Goal: Task Accomplishment & Management: Manage account settings

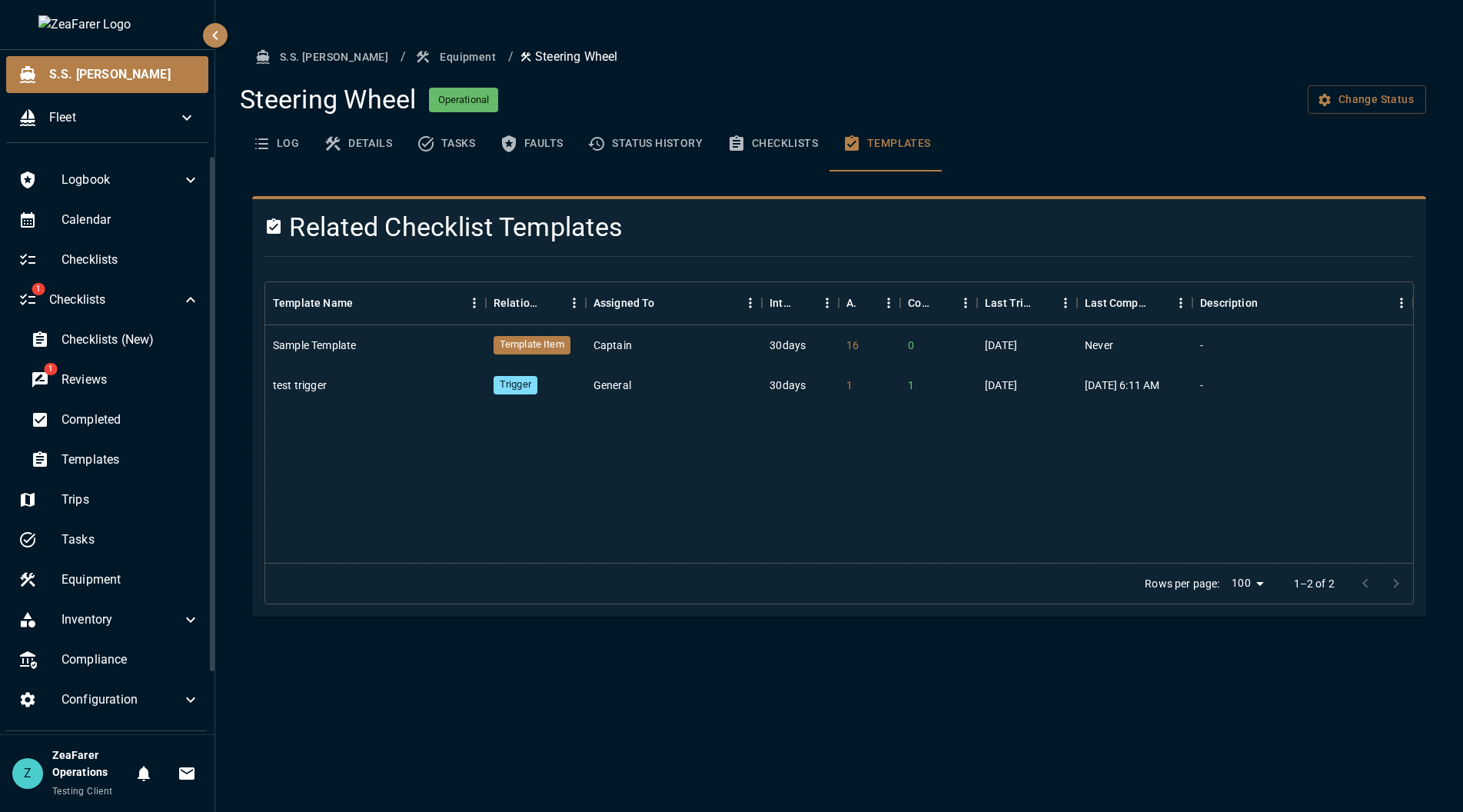
click at [1228, 99] on div "Steering Wheel Operational Change Status" at bounding box center [832, 100] width 1186 height 32
click at [135, 447] on div "Templates" at bounding box center [116, 459] width 193 height 37
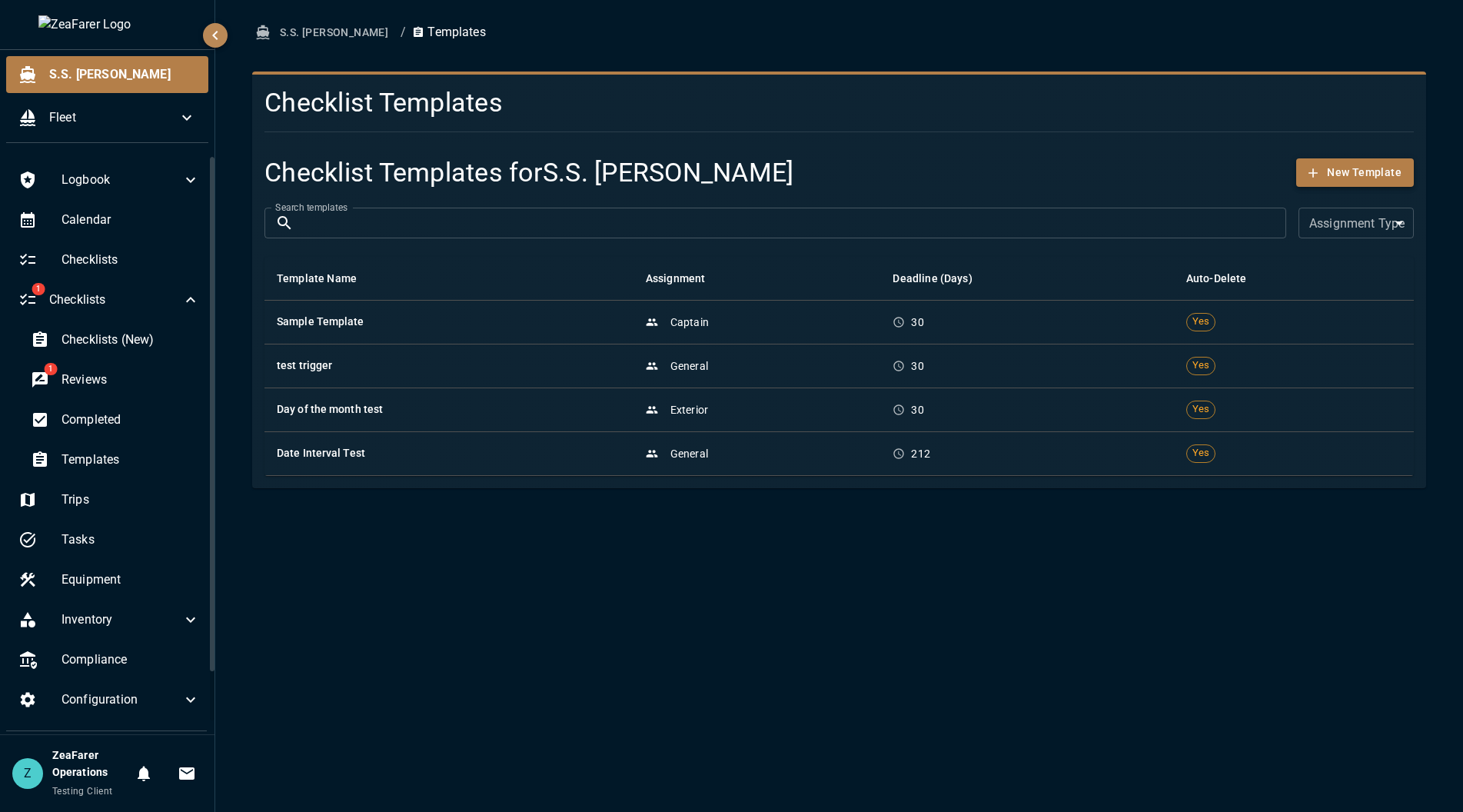
click at [1330, 176] on button "New Template" at bounding box center [1354, 173] width 117 height 28
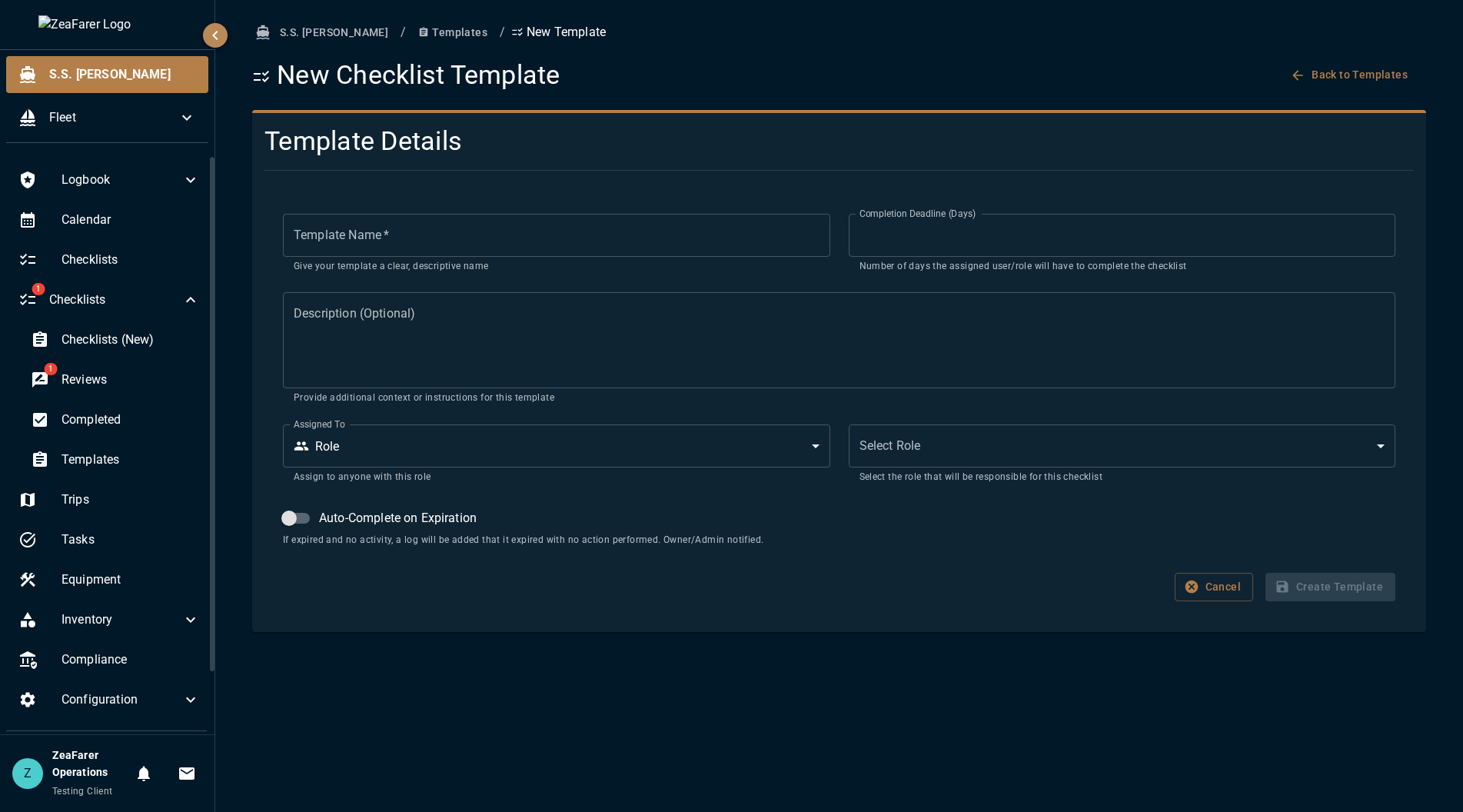
click at [1201, 571] on div "Template Name   * Template Name   * Give your template a clear, descriptive nam…" at bounding box center [839, 407] width 1149 height 424
click at [1199, 587] on icon "button" at bounding box center [1192, 587] width 15 height 15
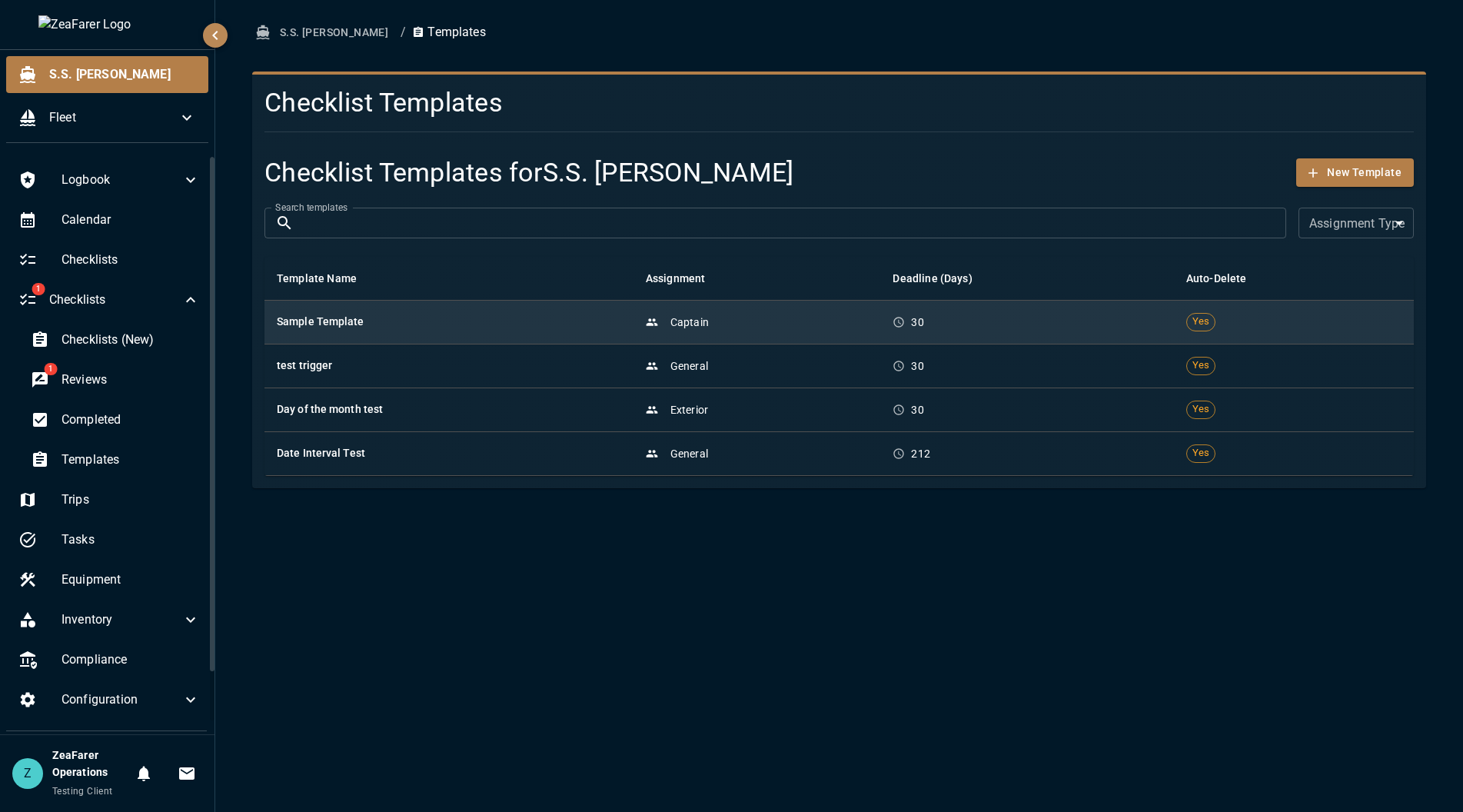
click at [830, 342] on td "Captain" at bounding box center [758, 321] width 248 height 44
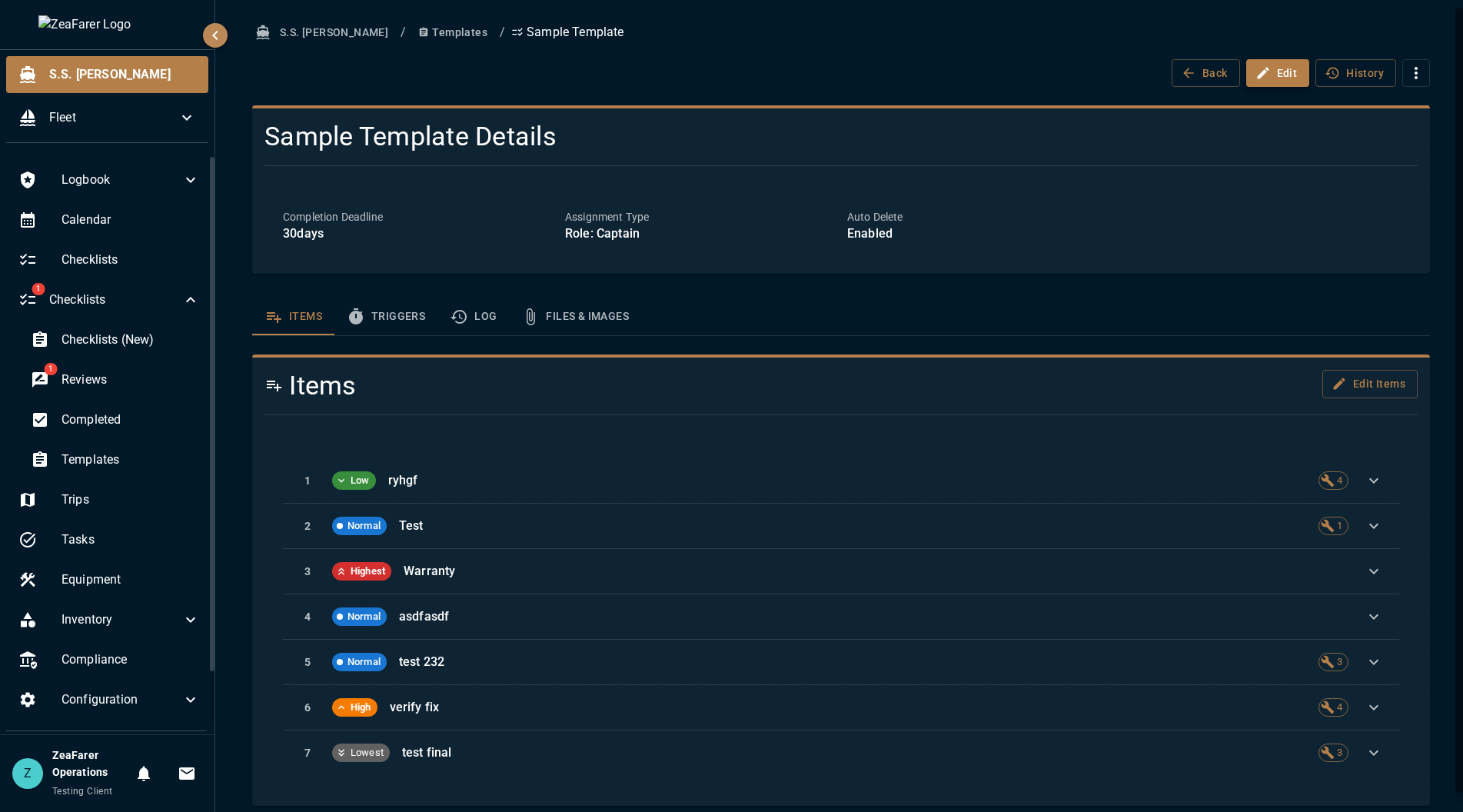
click at [1256, 84] on button "Edit" at bounding box center [1278, 73] width 64 height 28
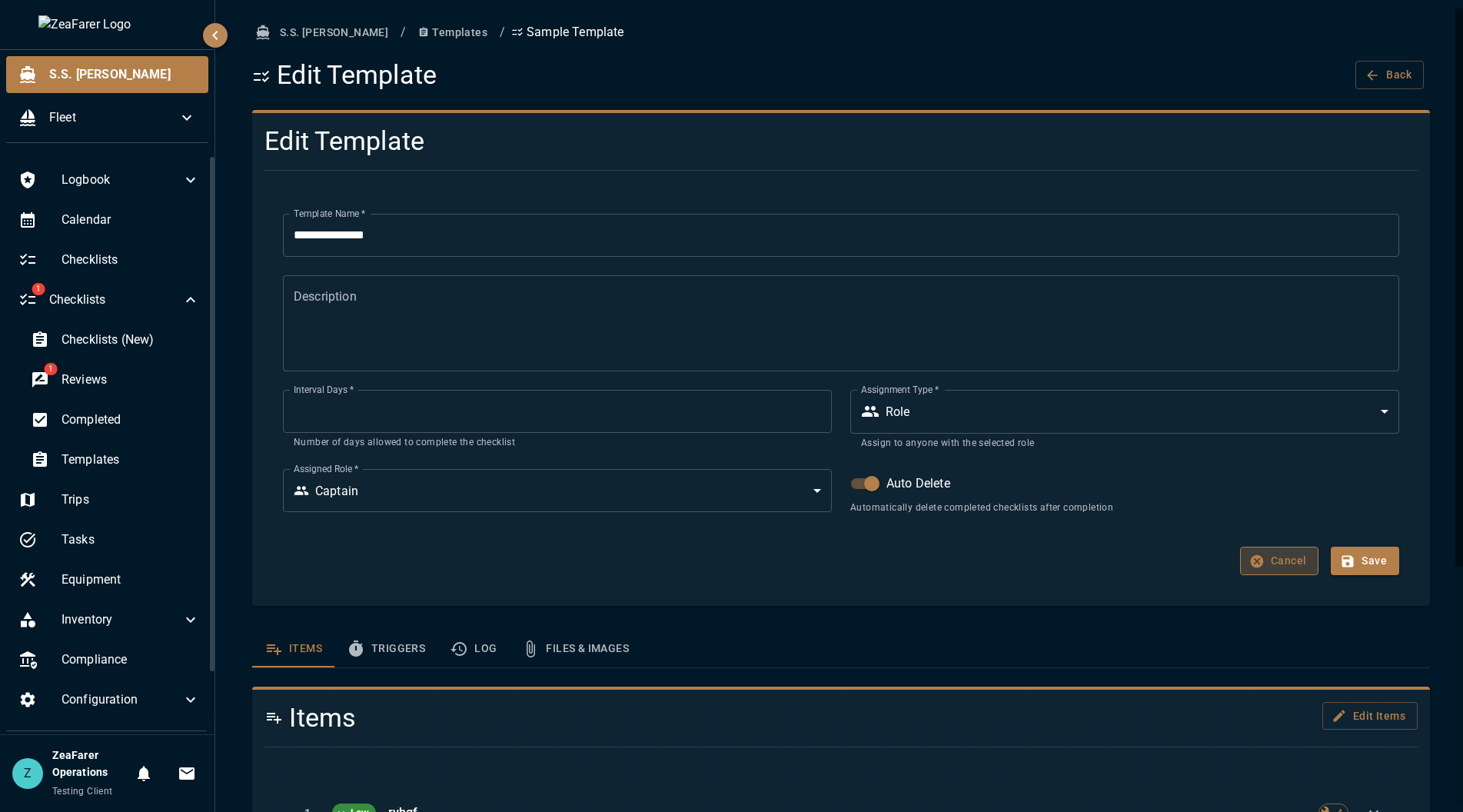
click at [1287, 565] on button "Cancel" at bounding box center [1280, 560] width 79 height 28
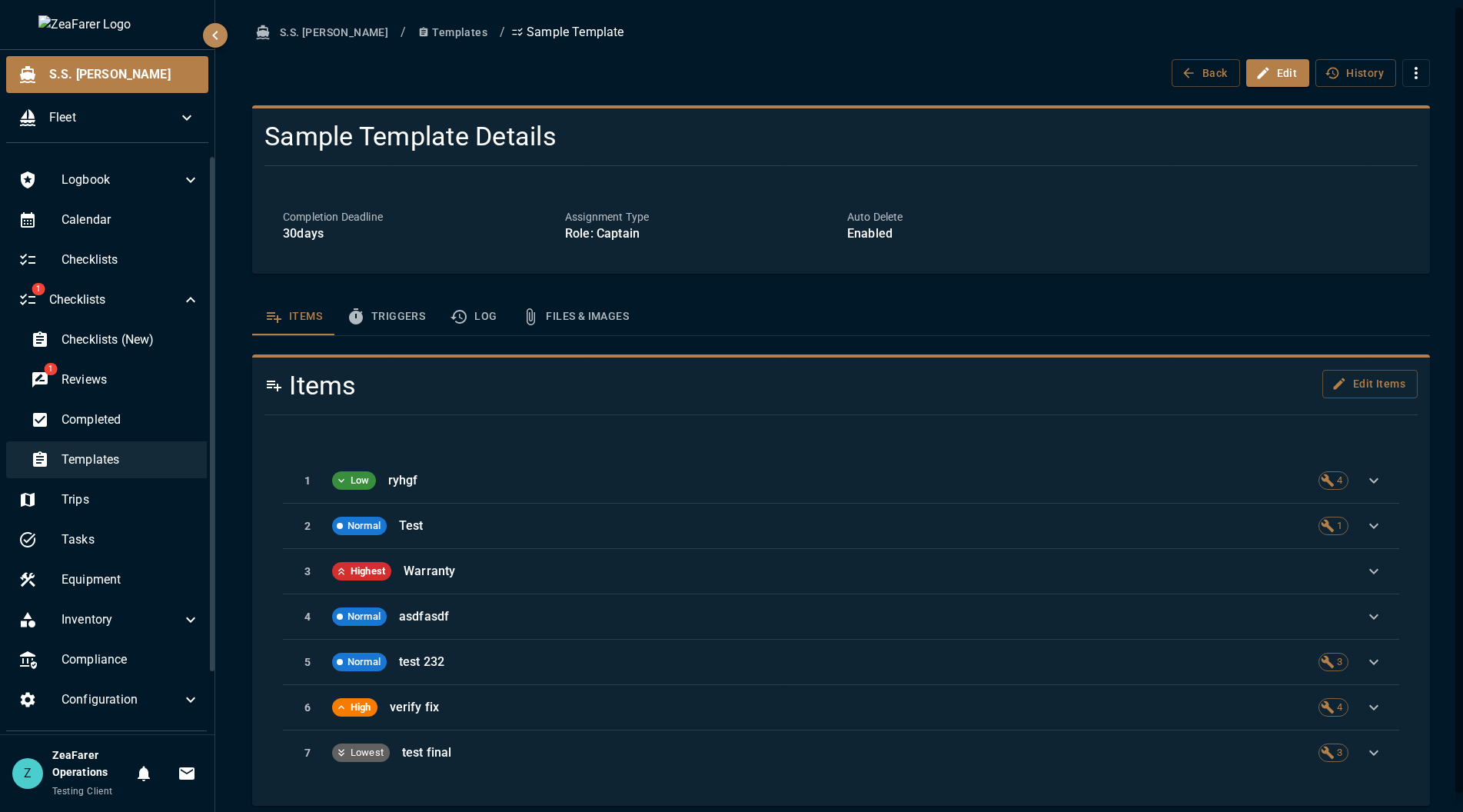
click at [130, 467] on span "Templates" at bounding box center [130, 460] width 138 height 19
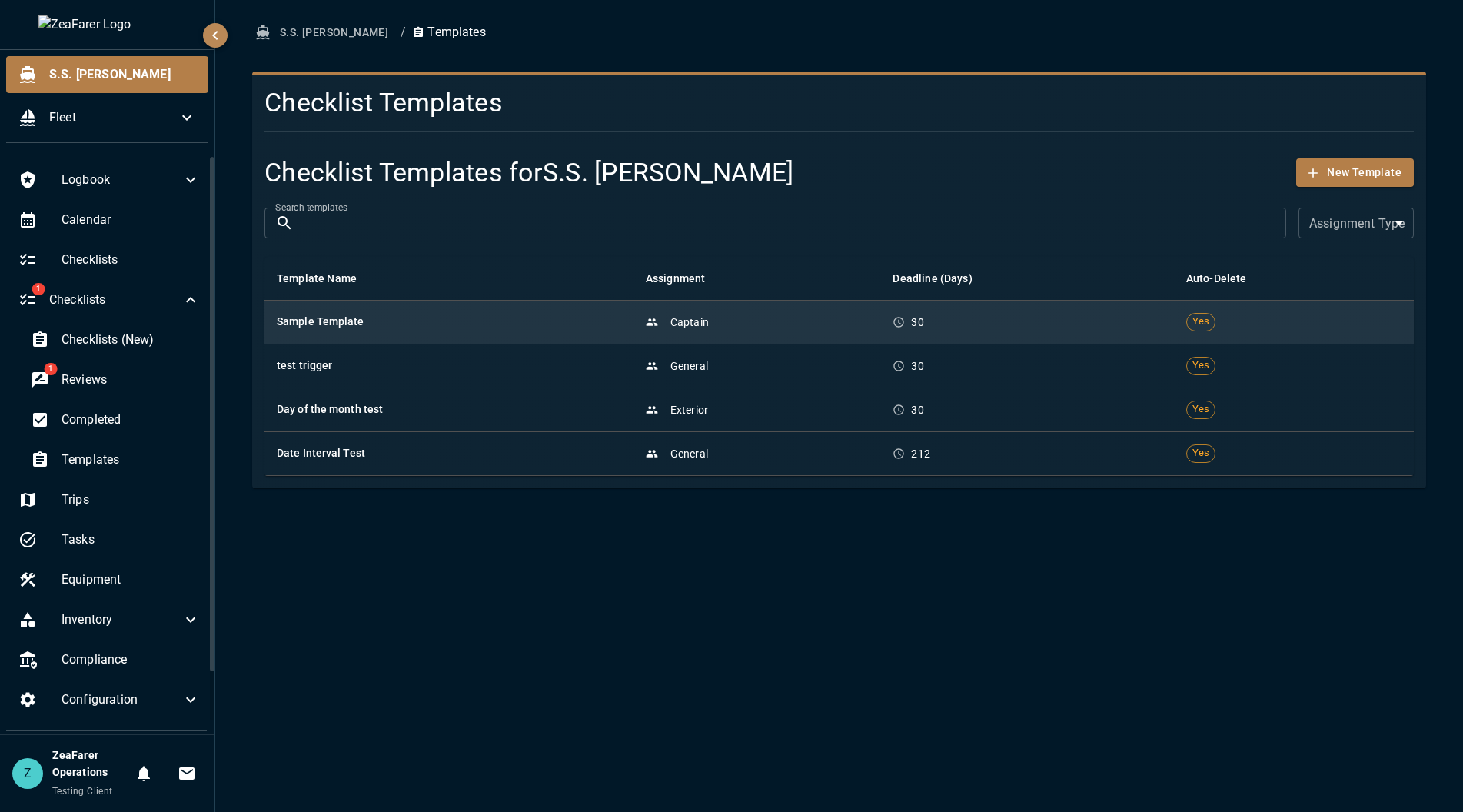
click at [605, 340] on td "Sample Template" at bounding box center [449, 321] width 369 height 44
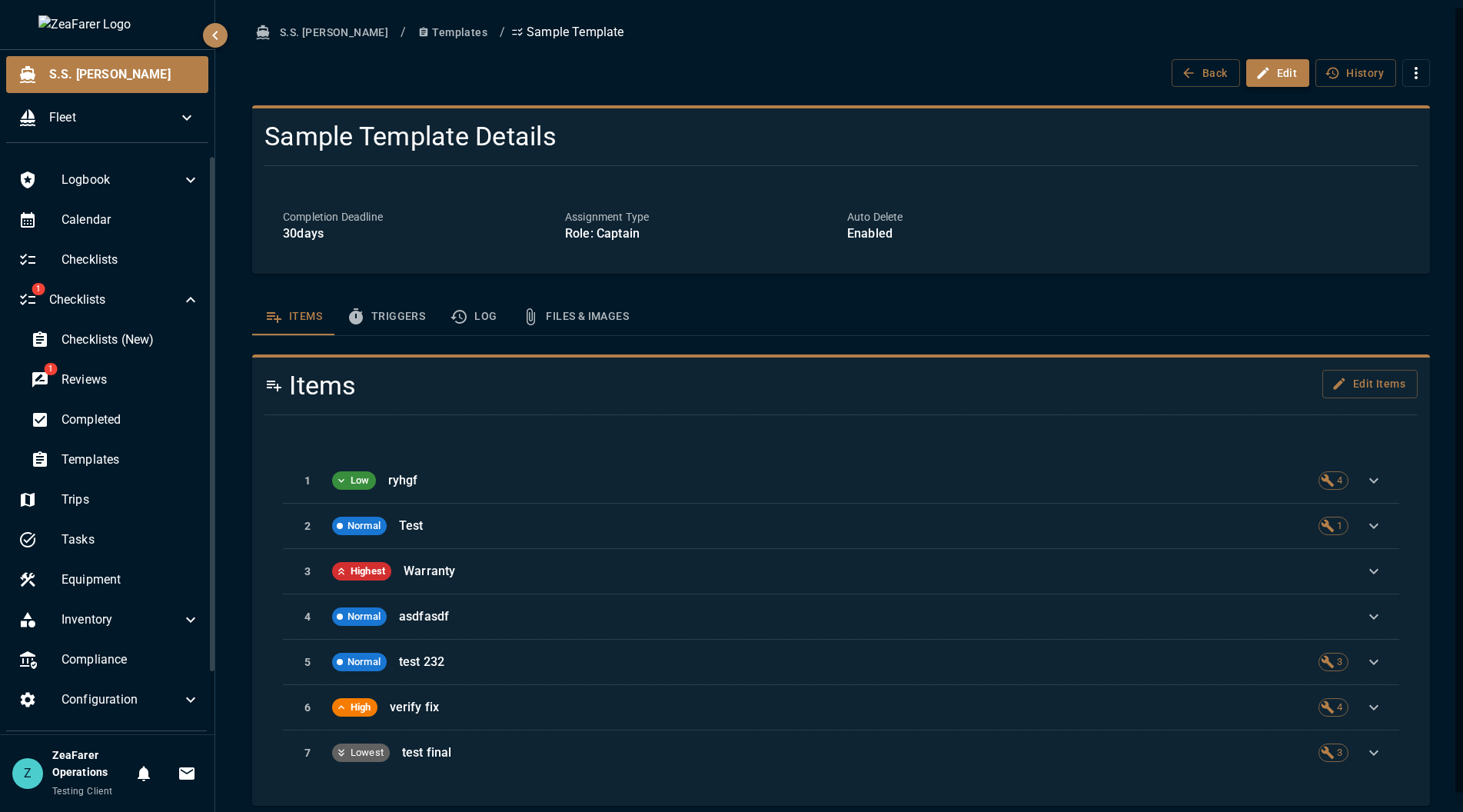
click at [1255, 79] on icon "button" at bounding box center [1263, 73] width 15 height 15
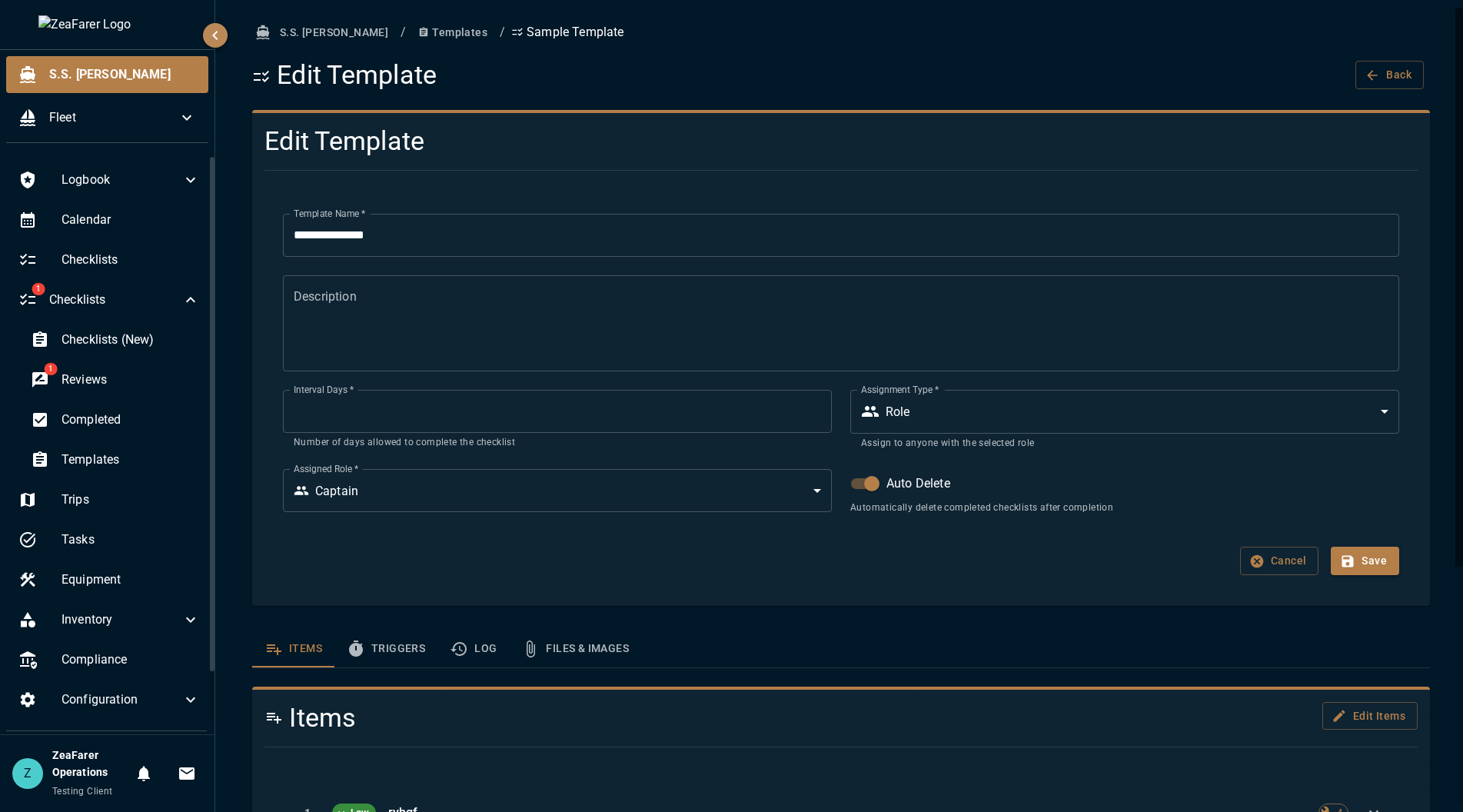
click at [295, 331] on textarea "Description" at bounding box center [841, 322] width 1095 height 70
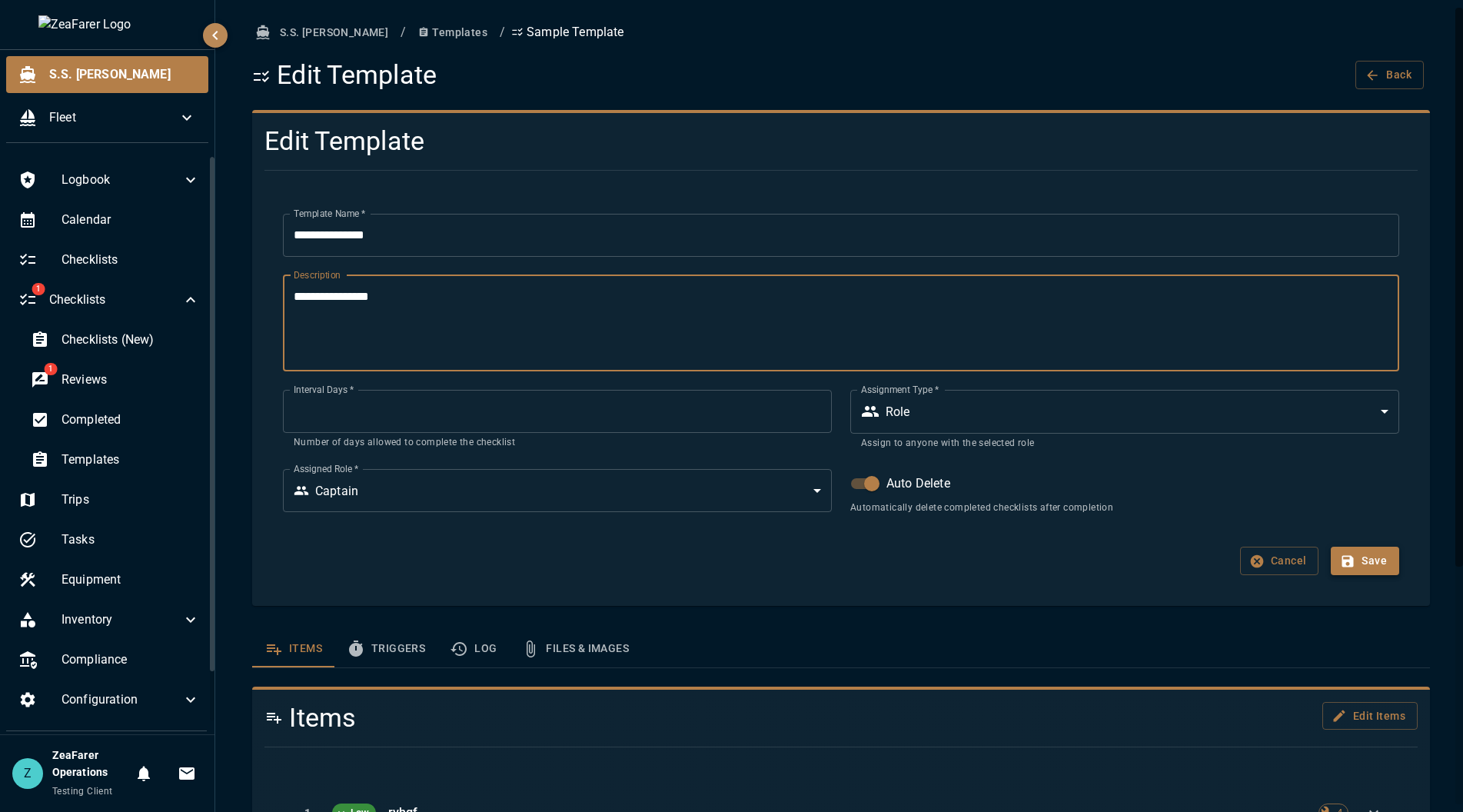
type textarea "**********"
click at [1373, 553] on button "Save" at bounding box center [1364, 560] width 69 height 28
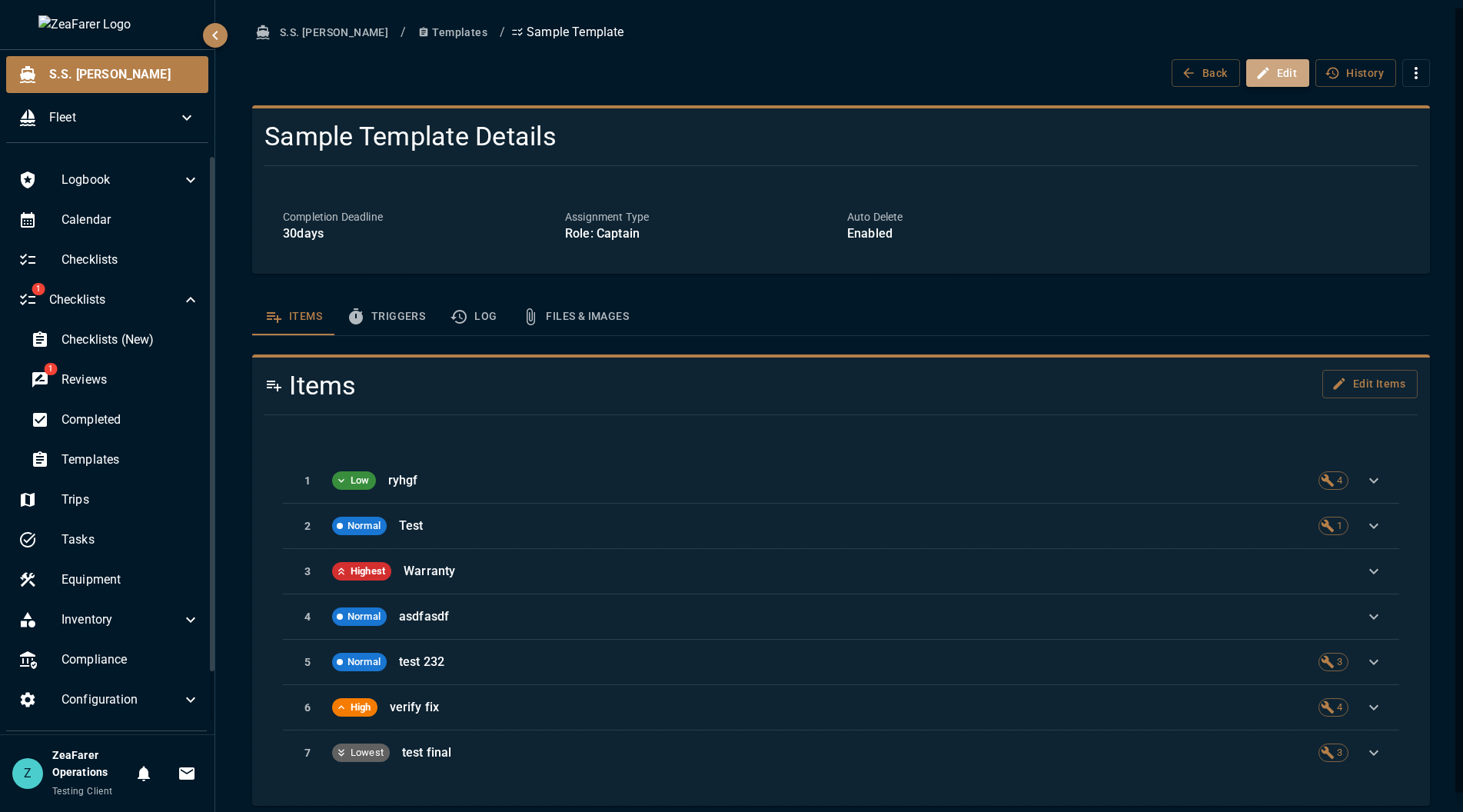
click at [1270, 74] on button "Edit" at bounding box center [1278, 73] width 64 height 28
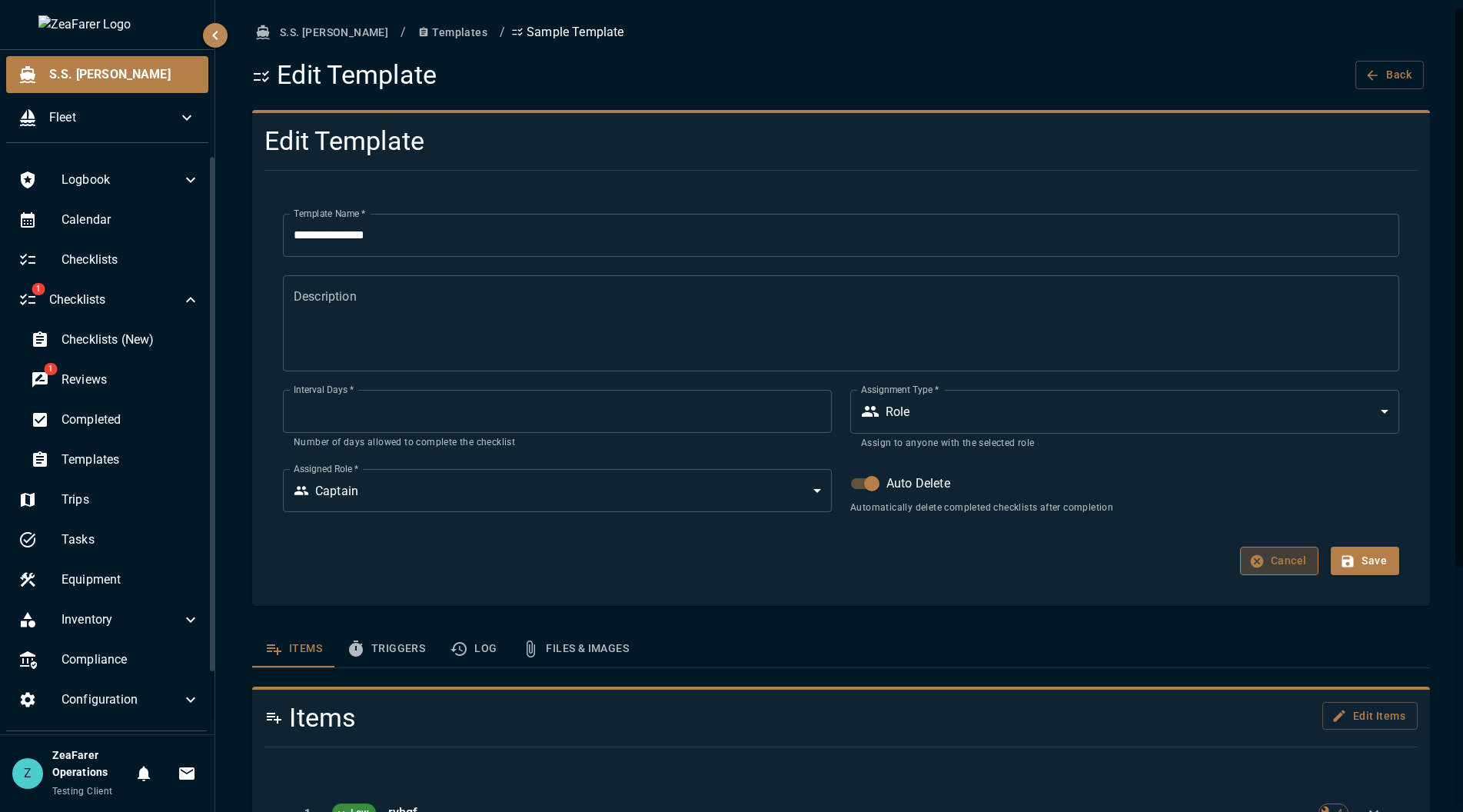
click at [1277, 569] on button "Cancel" at bounding box center [1280, 560] width 79 height 28
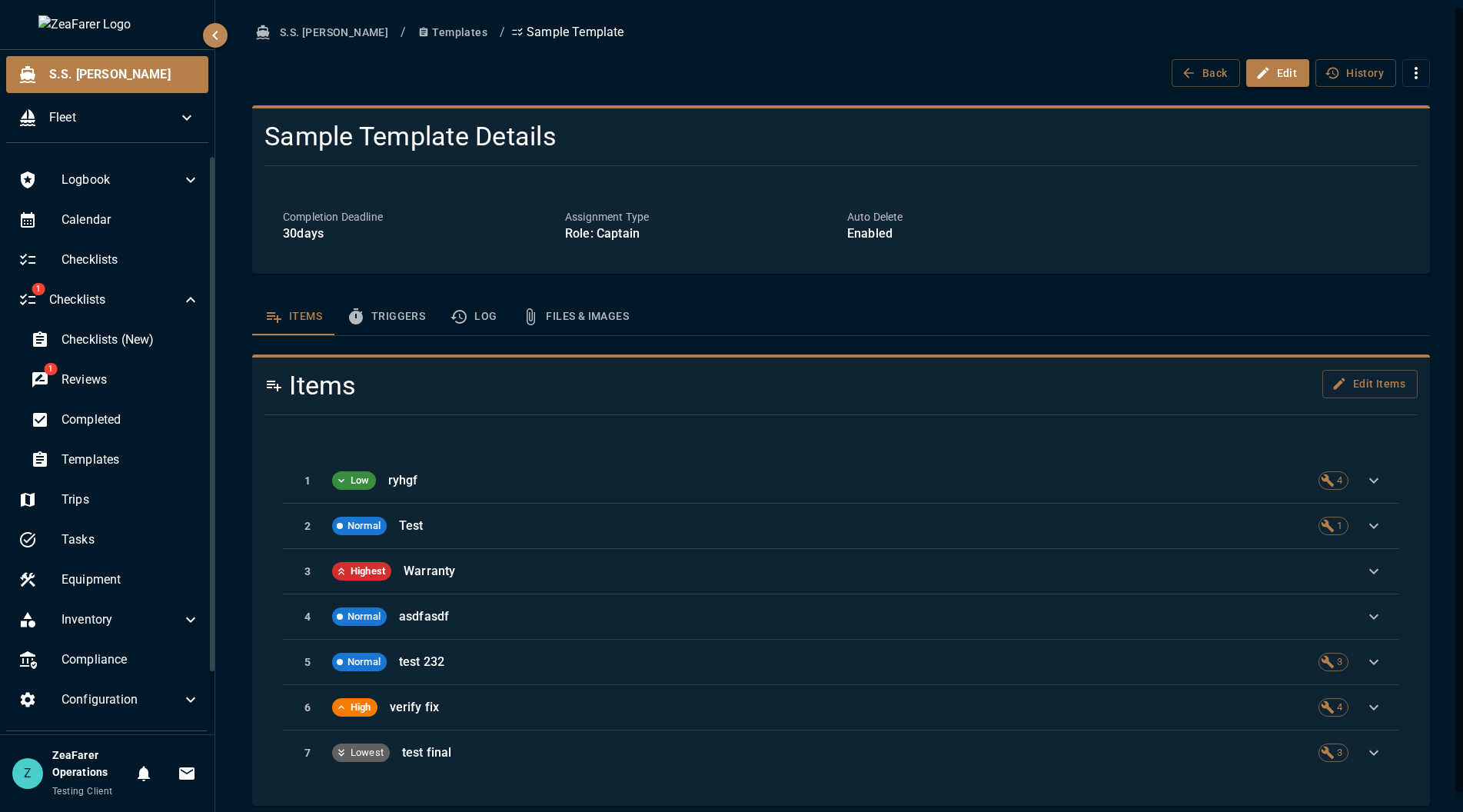
click at [1261, 70] on button "Edit" at bounding box center [1278, 73] width 64 height 28
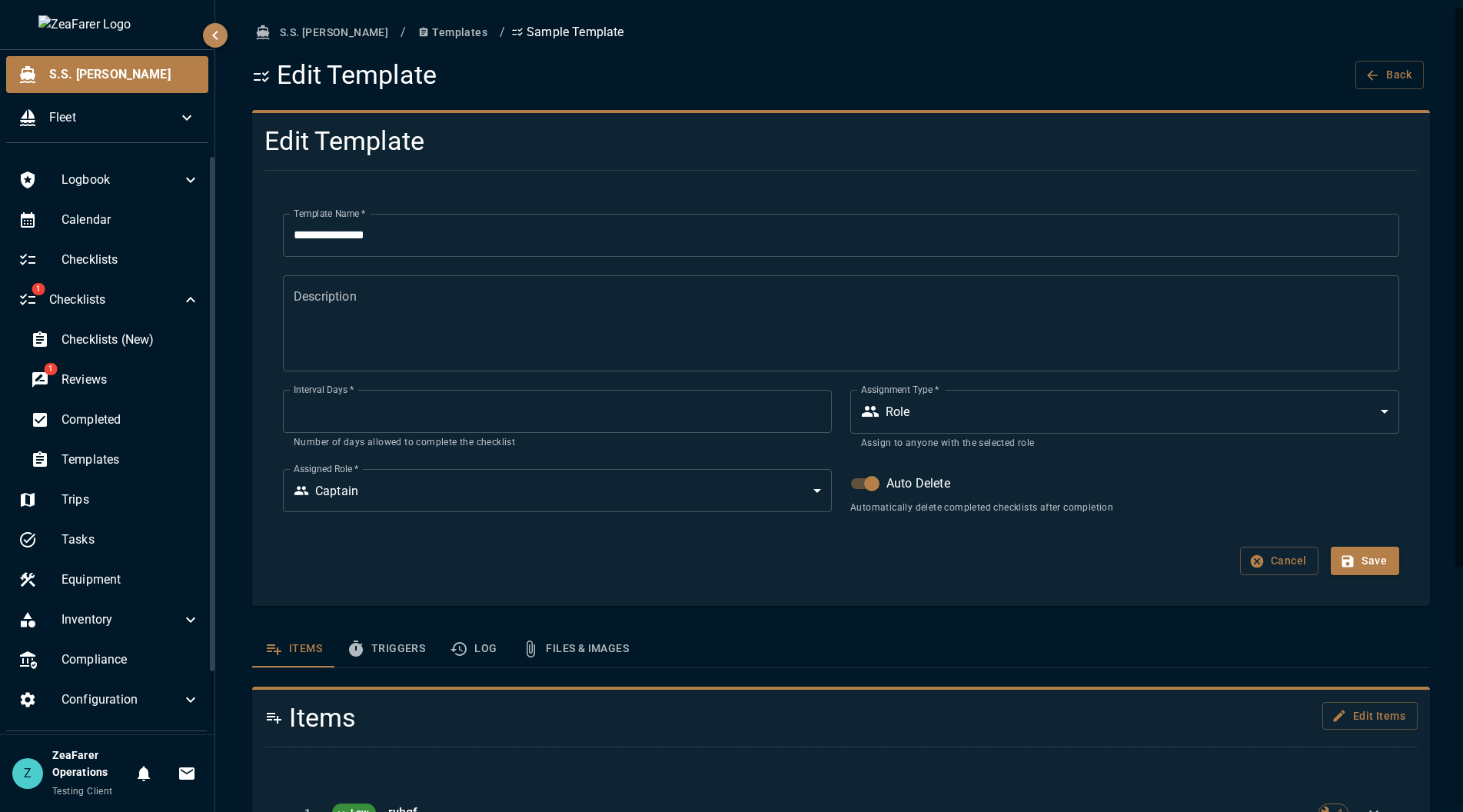
click at [465, 347] on textarea "Description" at bounding box center [841, 322] width 1095 height 70
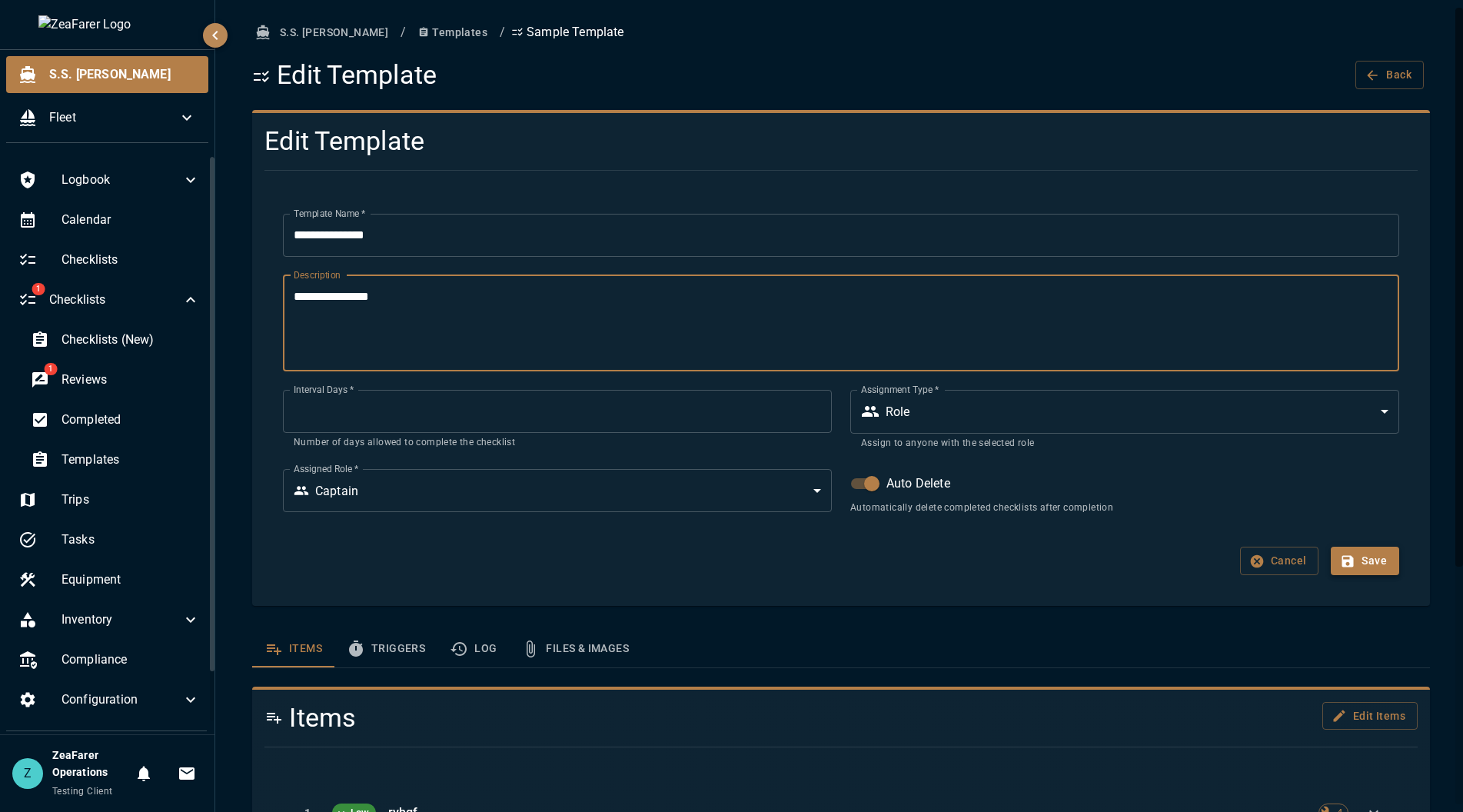
type textarea "**********"
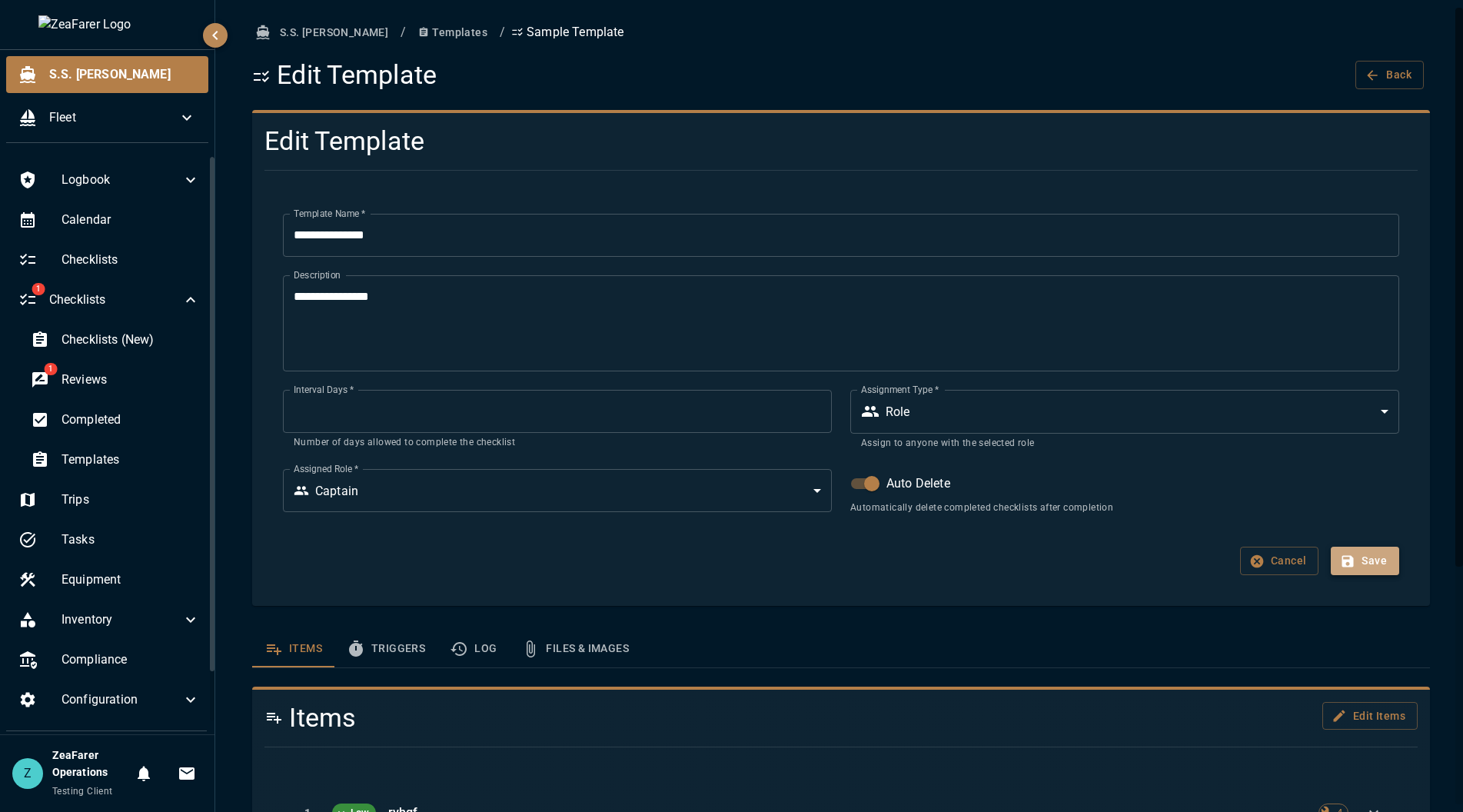
click at [1348, 558] on button "Save" at bounding box center [1364, 560] width 69 height 28
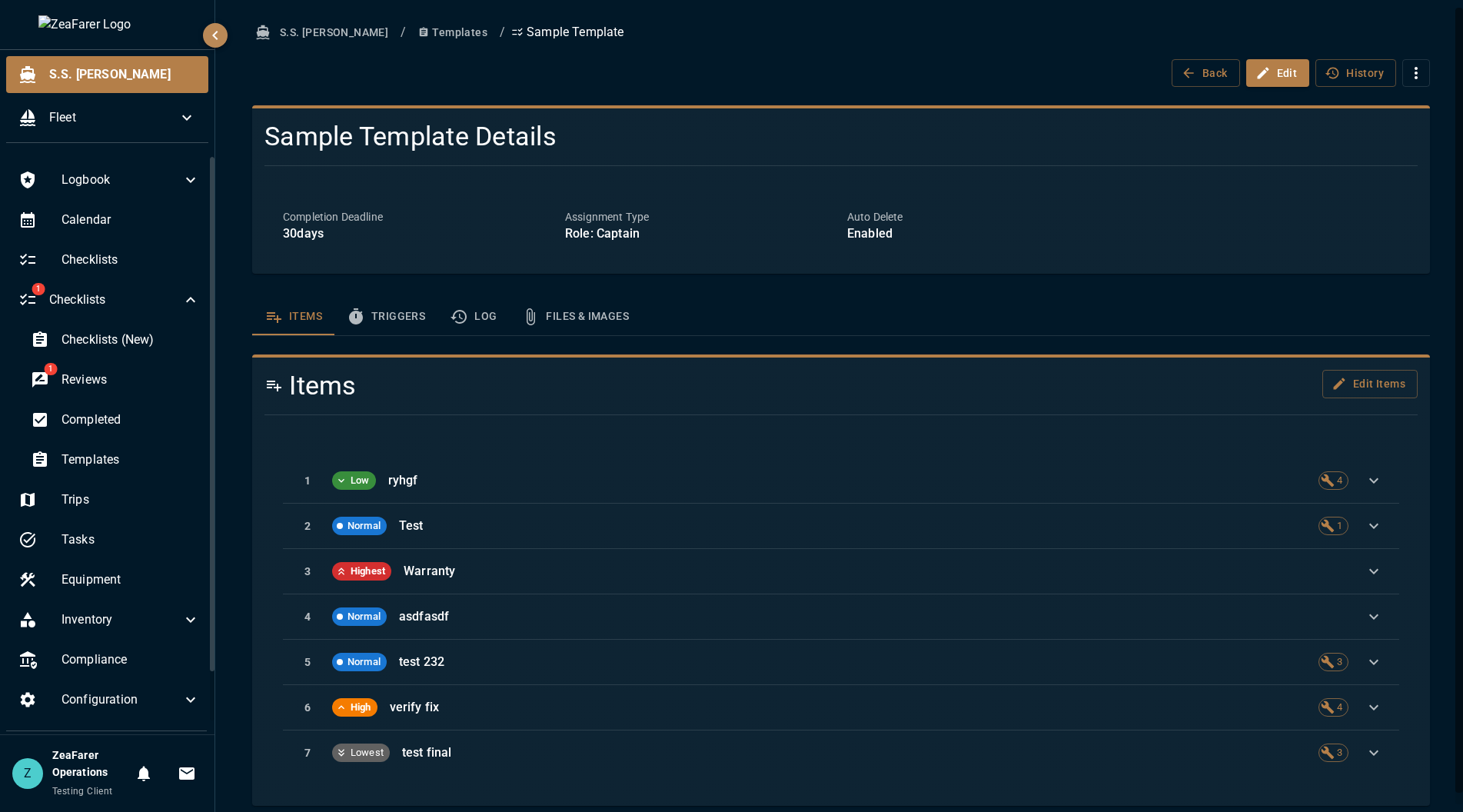
click at [1268, 70] on button "Edit" at bounding box center [1278, 73] width 64 height 28
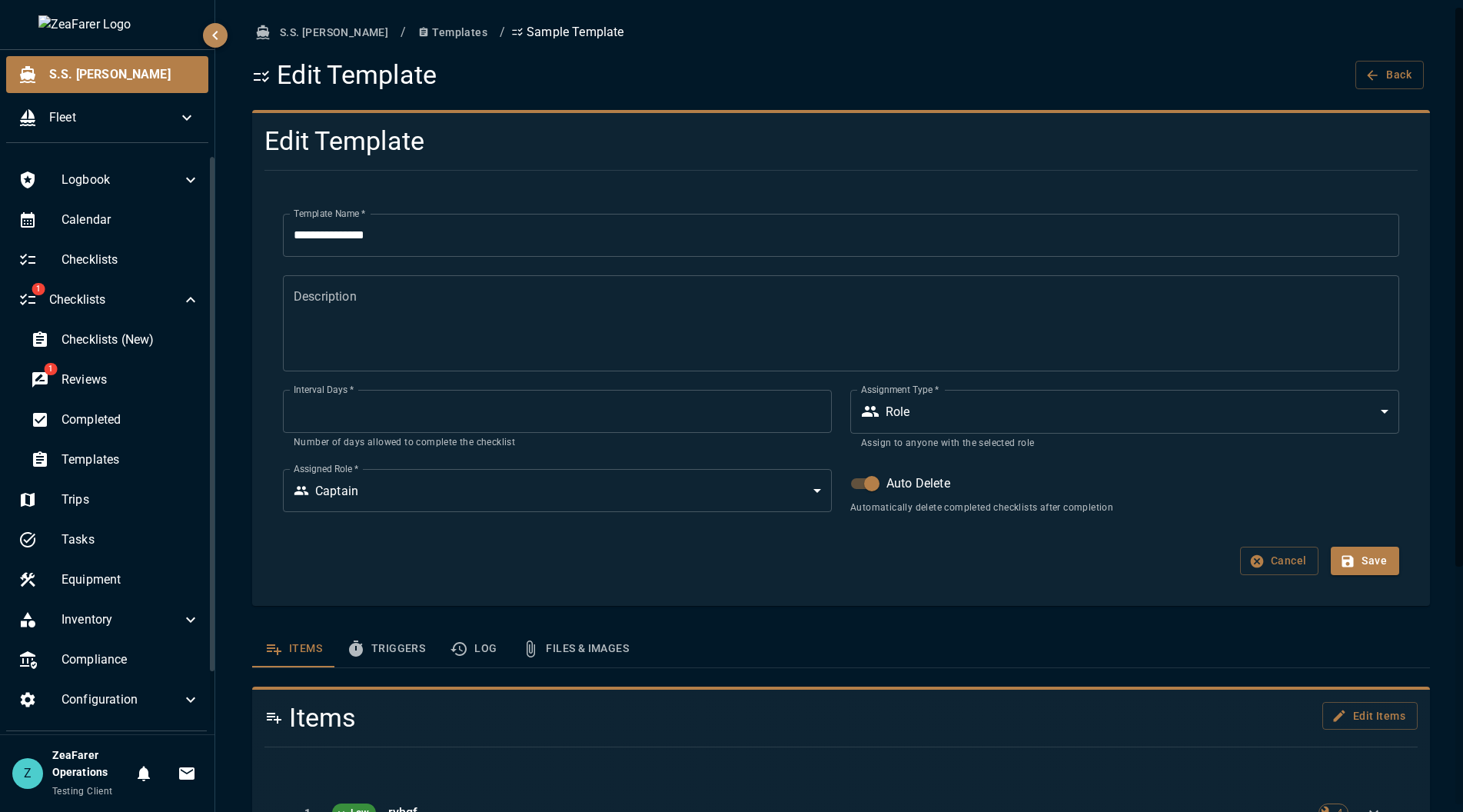
click at [386, 325] on textarea "Description" at bounding box center [841, 322] width 1095 height 70
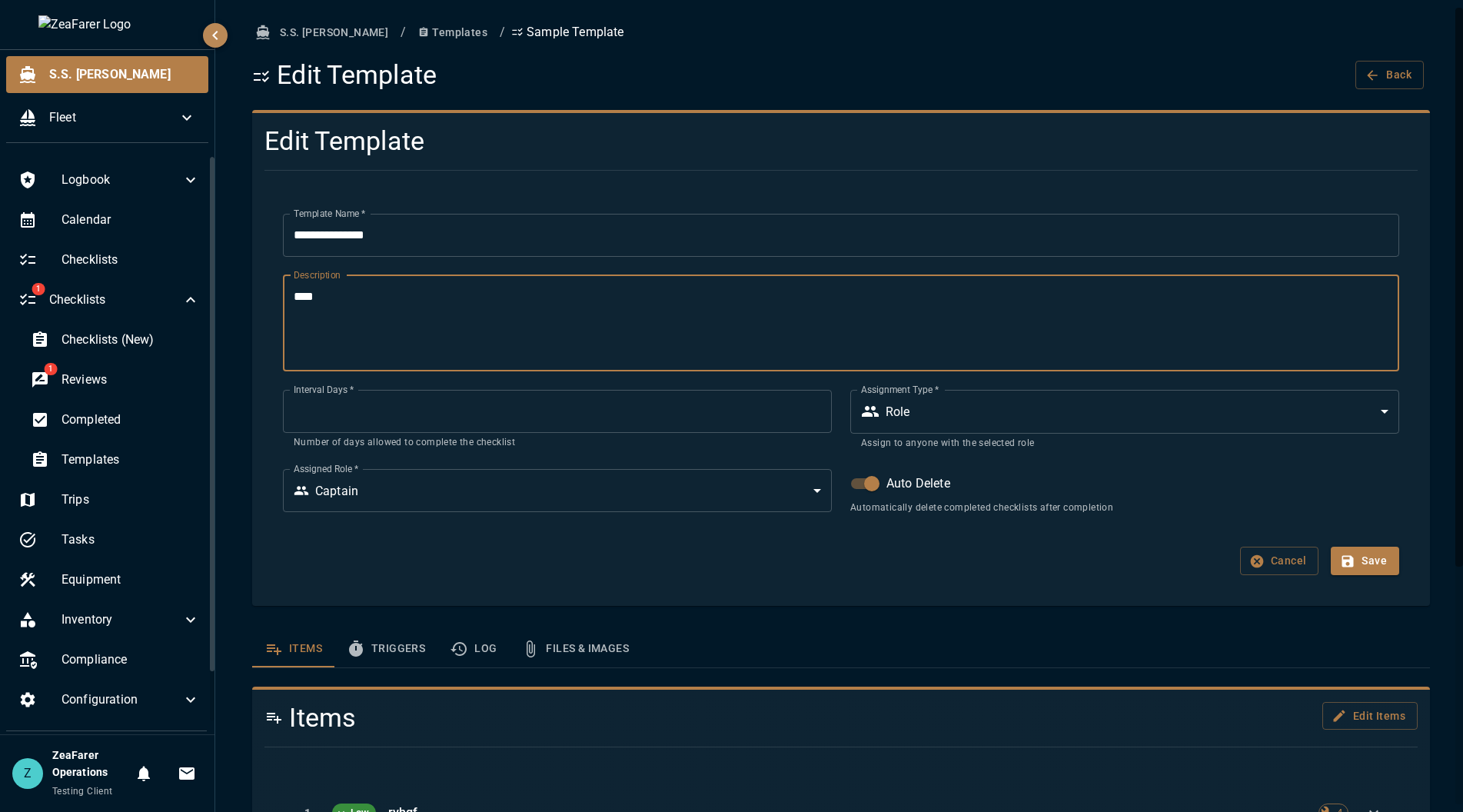
type textarea "****"
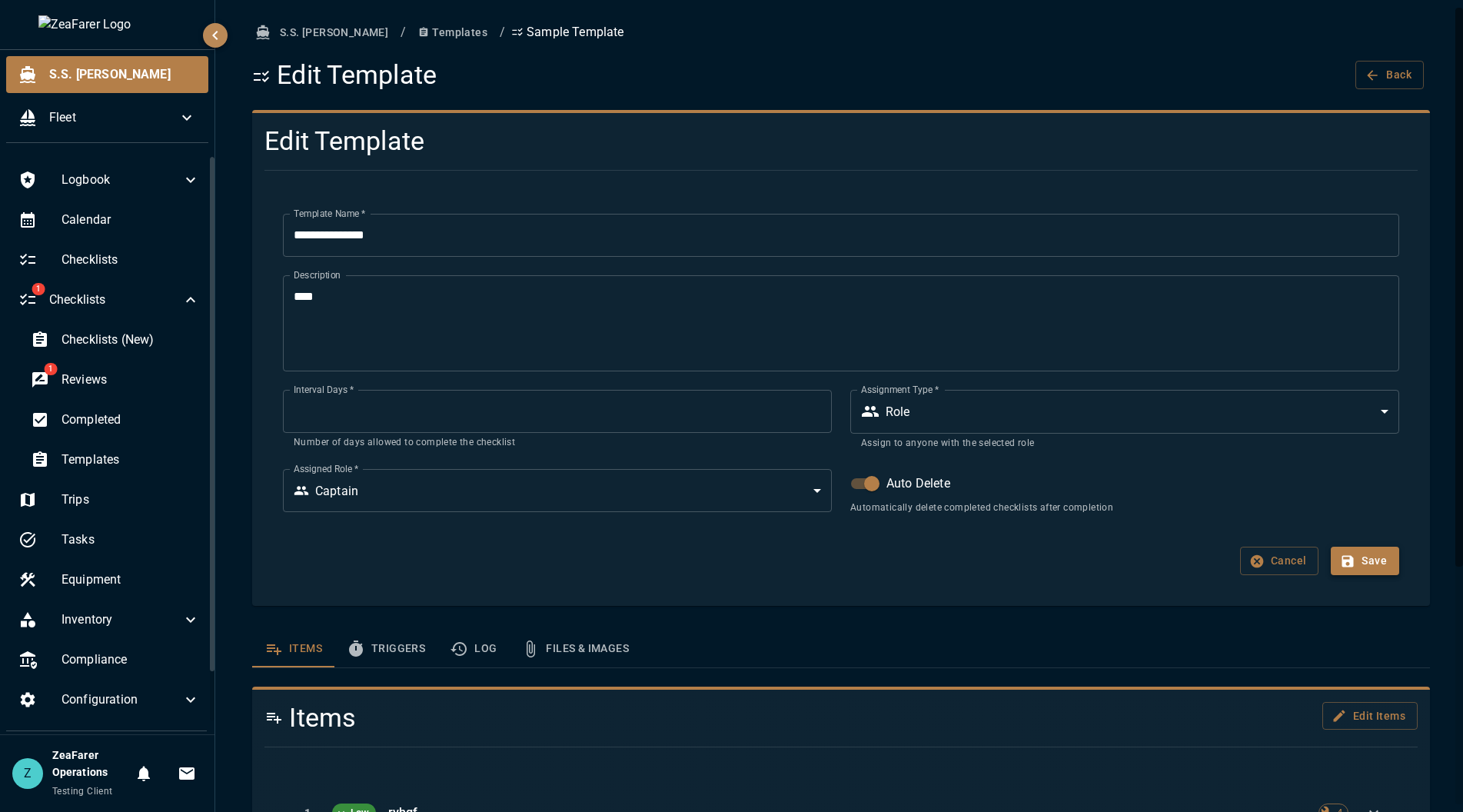
drag, startPoint x: 1394, startPoint y: 568, endPoint x: 1373, endPoint y: 559, distance: 22.8
click at [1393, 565] on div "**********" at bounding box center [841, 394] width 1153 height 398
click at [1371, 559] on button "Save" at bounding box center [1364, 560] width 69 height 28
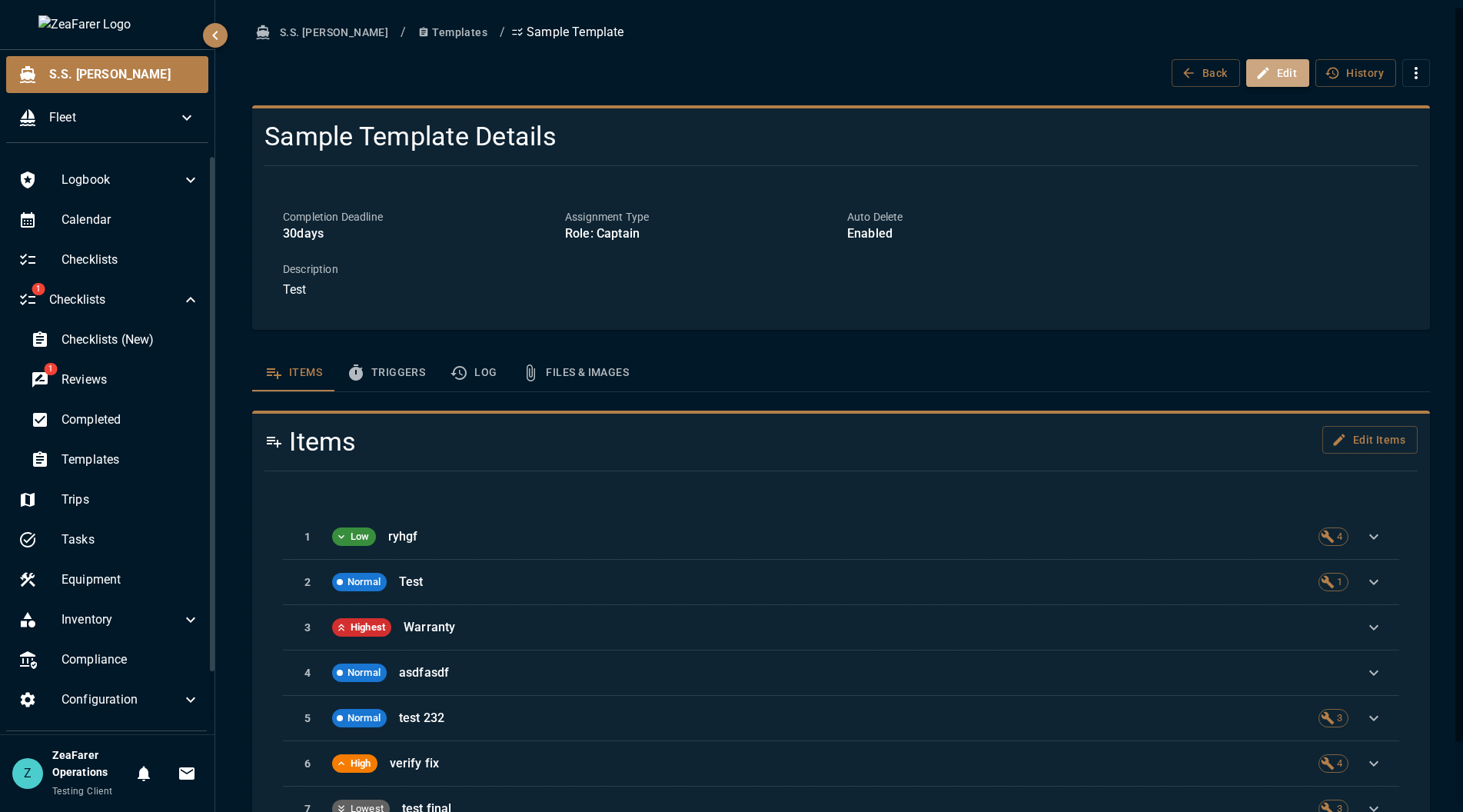
click at [1271, 71] on button "Edit" at bounding box center [1278, 73] width 64 height 28
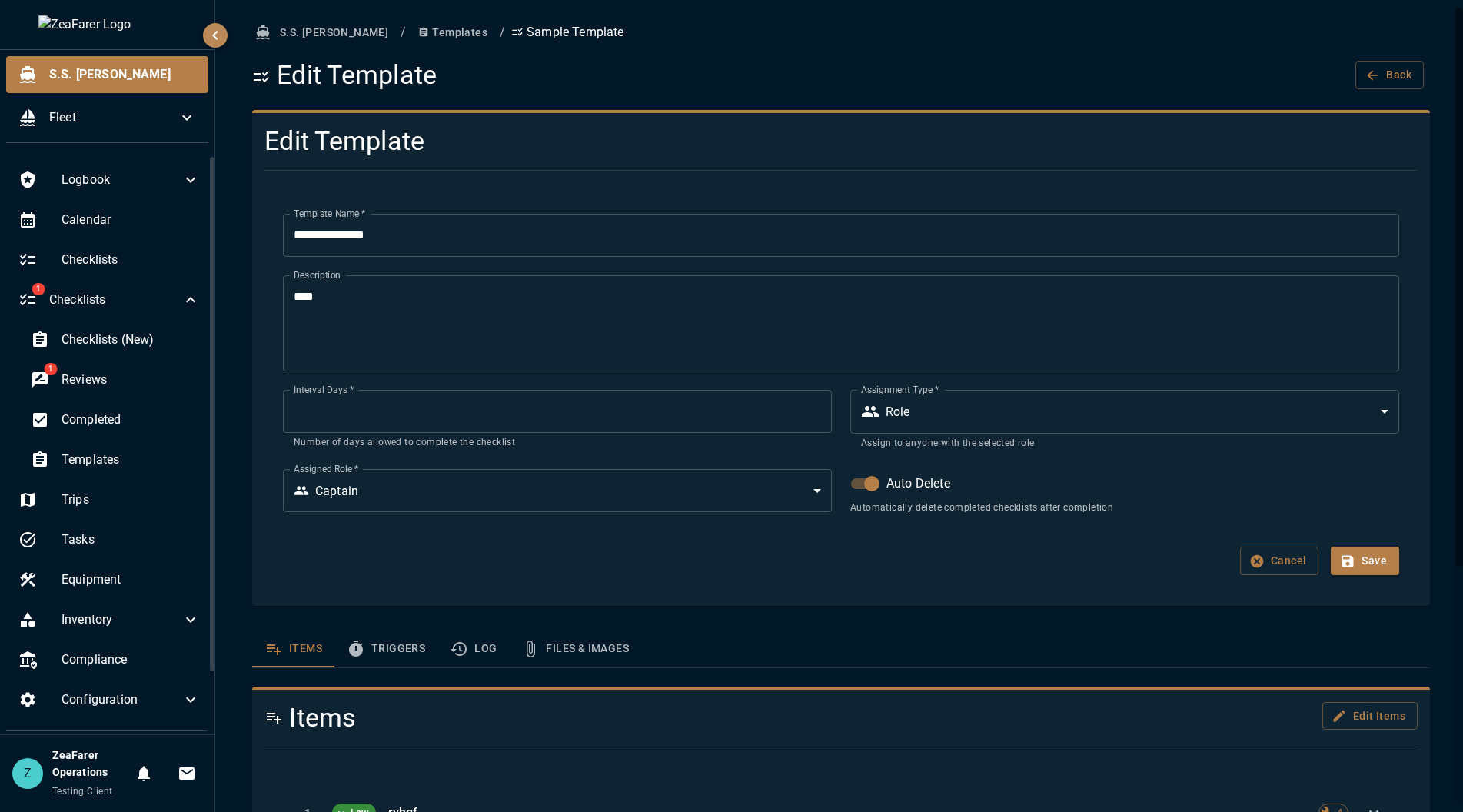
click at [1259, 577] on div "**********" at bounding box center [841, 394] width 1153 height 398
click at [1258, 565] on button "Cancel" at bounding box center [1280, 560] width 79 height 28
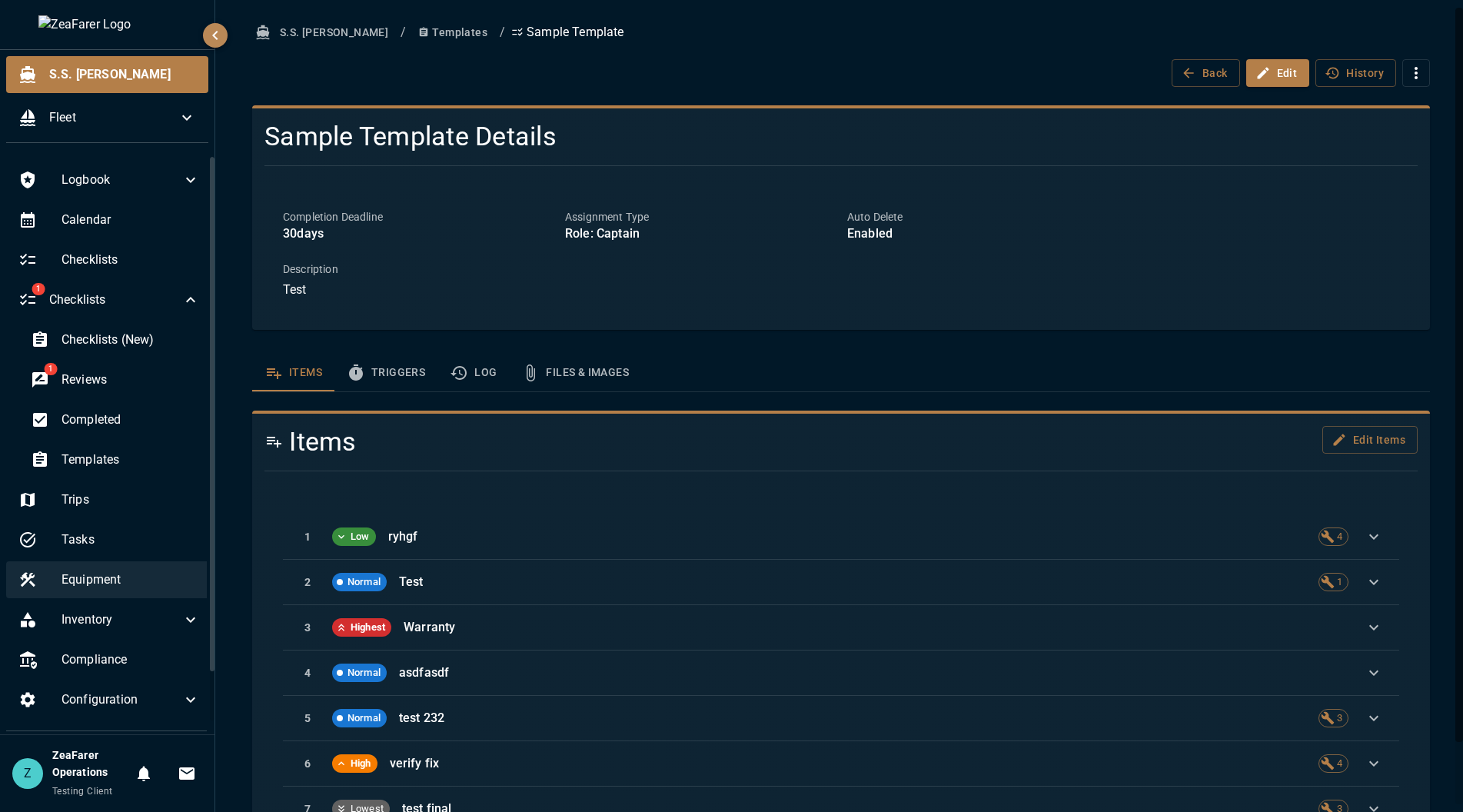
click at [104, 582] on span "Equipment" at bounding box center [130, 580] width 138 height 19
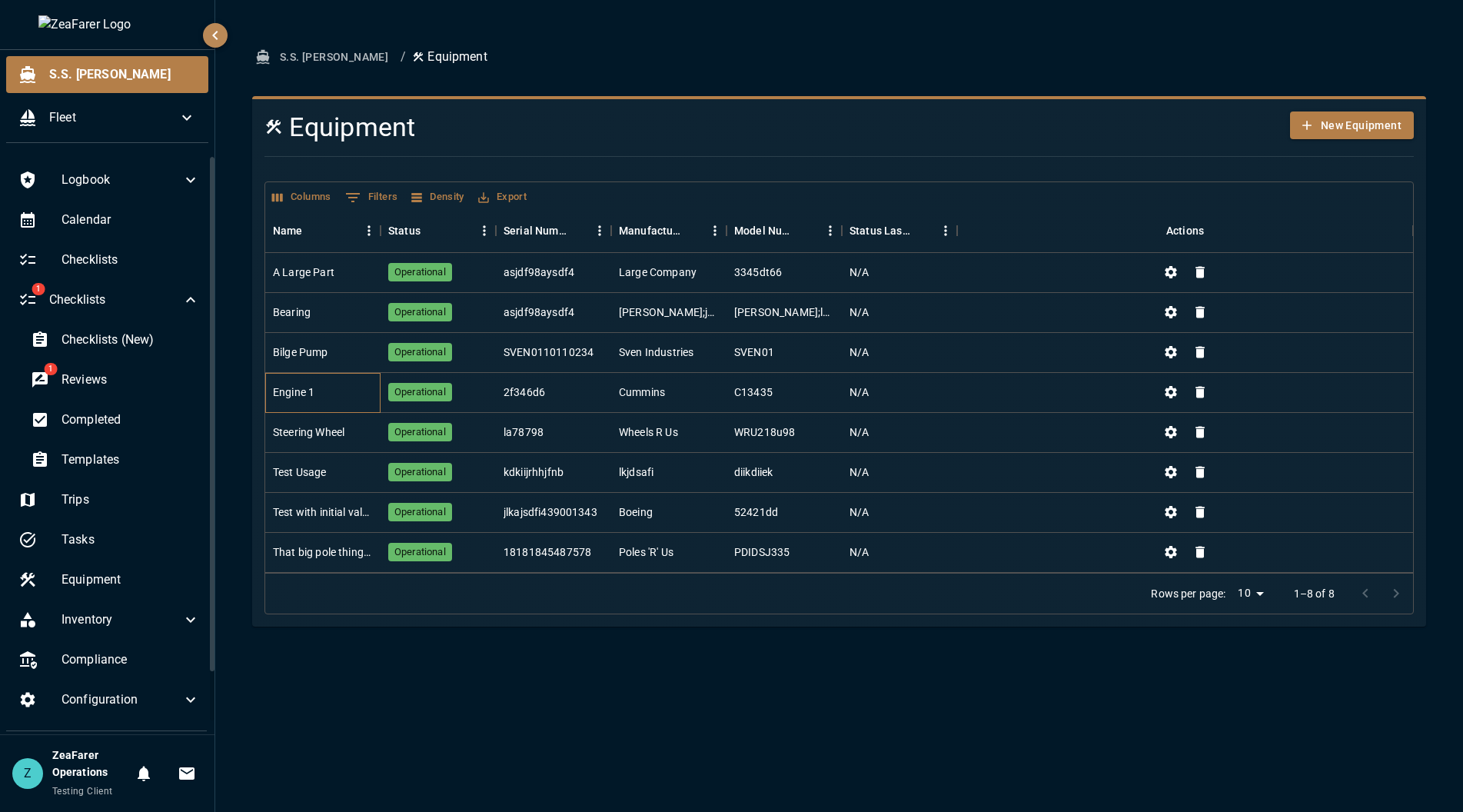
click at [348, 399] on div "Engine 1" at bounding box center [322, 392] width 116 height 40
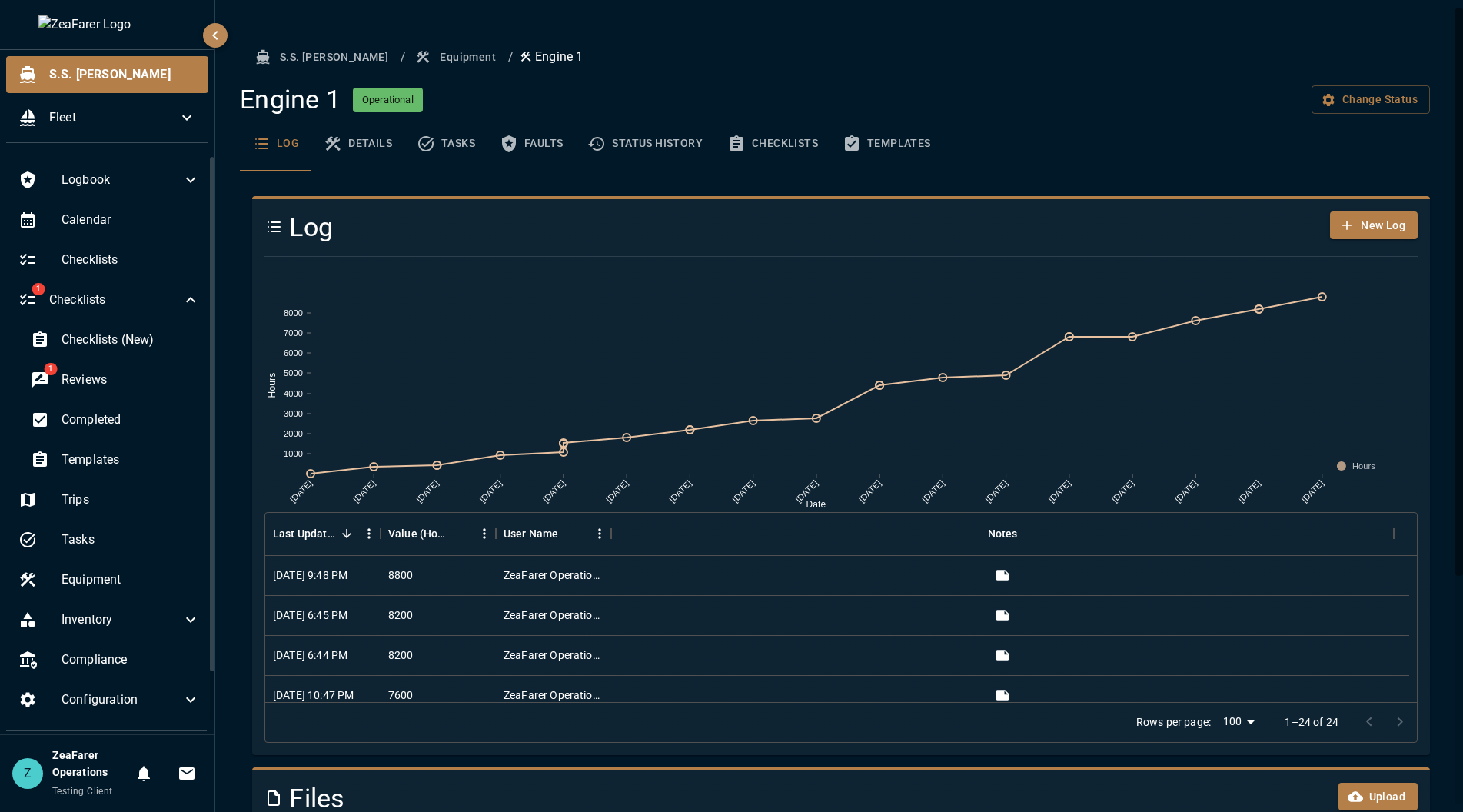
click at [870, 135] on button "Templates" at bounding box center [886, 144] width 113 height 55
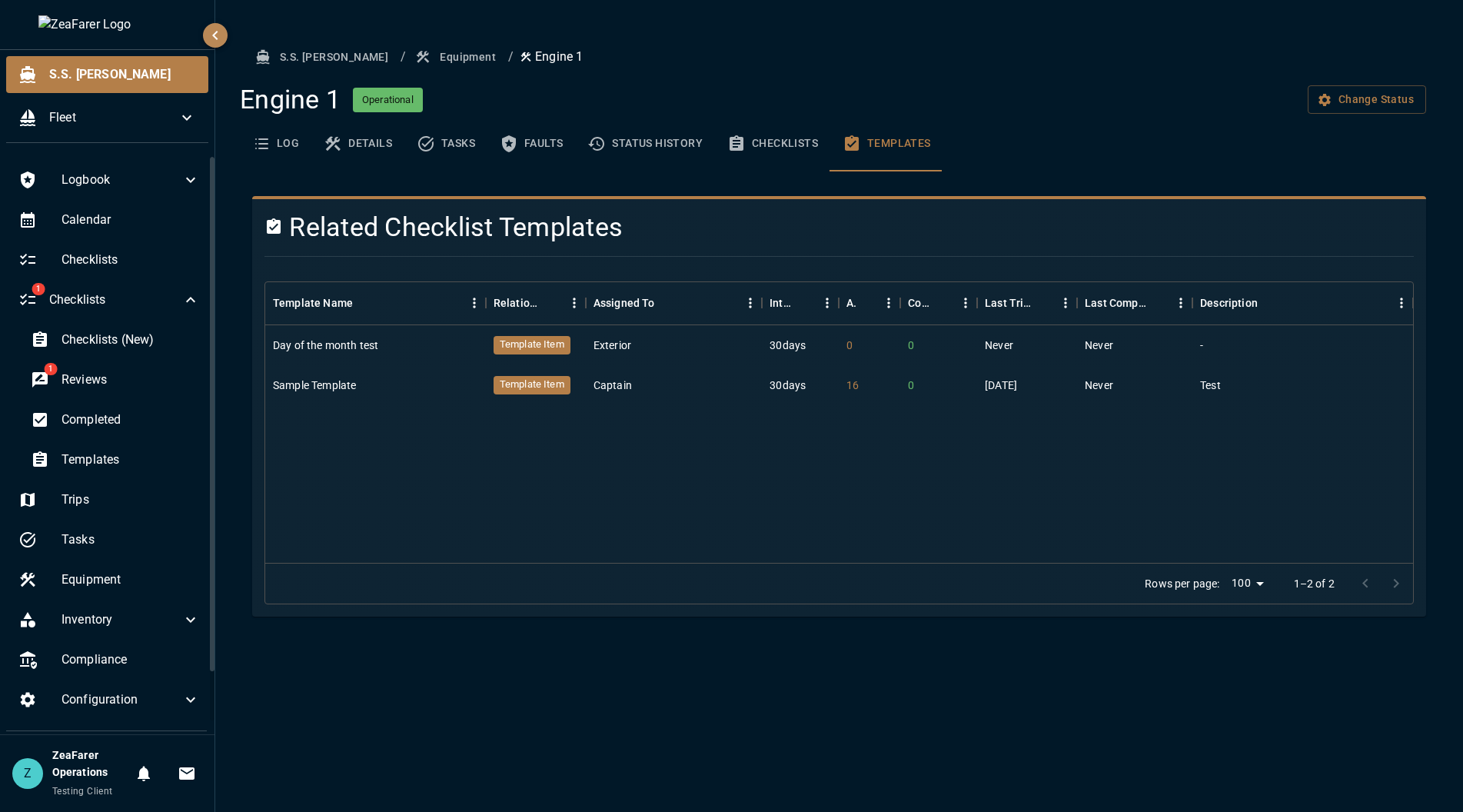
drag, startPoint x: 416, startPoint y: 720, endPoint x: 406, endPoint y: 728, distance: 12.8
click at [412, 723] on div "S.S. [PERSON_NAME] / Equipment / Engine 1 Engine 1 Operational Change Status Lo…" at bounding box center [839, 406] width 1248 height 812
